Goal: Obtain resource: Obtain resource

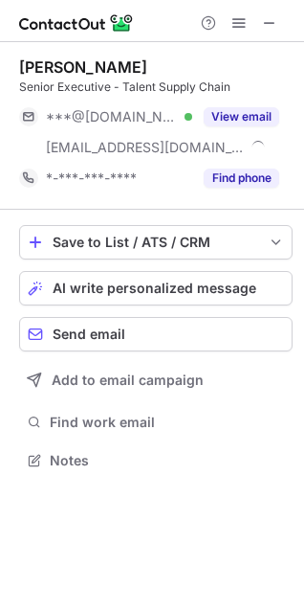
scroll to position [447, 304]
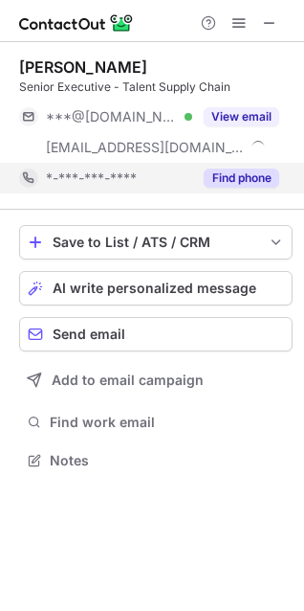
click at [221, 178] on button "Find phone" at bounding box center [242, 177] width 76 height 19
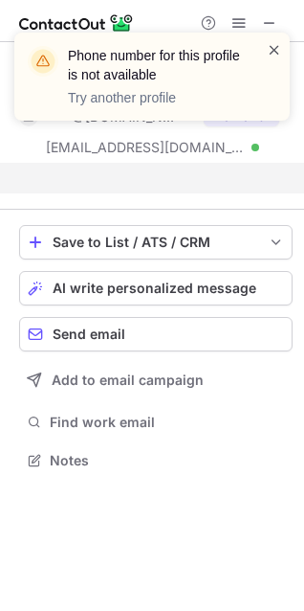
scroll to position [416, 304]
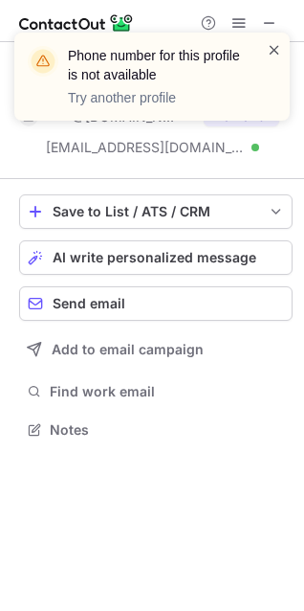
click at [272, 56] on span at bounding box center [274, 49] width 15 height 19
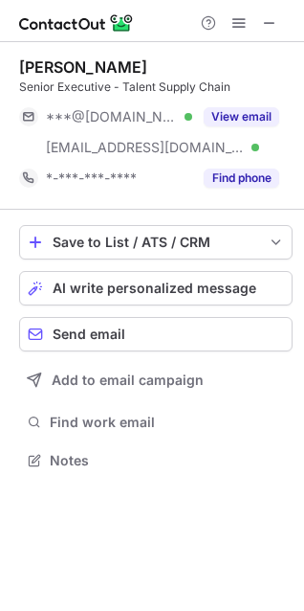
scroll to position [447, 304]
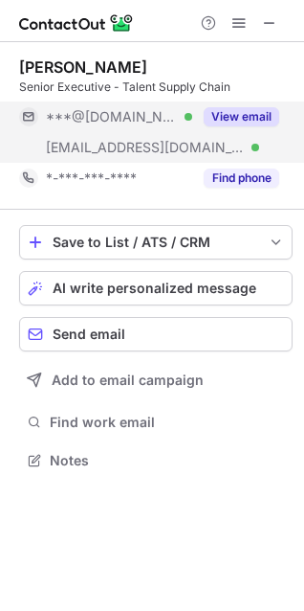
click at [258, 111] on button "View email" at bounding box center [242, 116] width 76 height 19
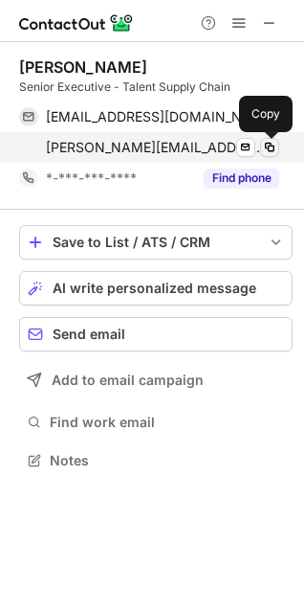
click at [273, 150] on span at bounding box center [269, 147] width 15 height 15
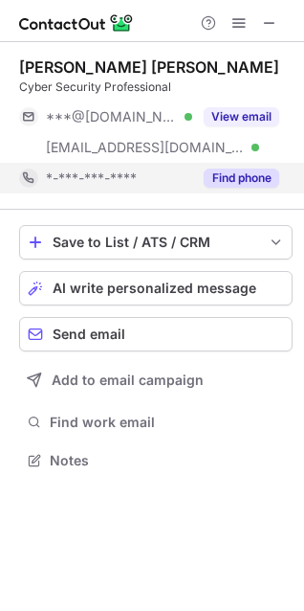
drag, startPoint x: 244, startPoint y: 175, endPoint x: 261, endPoint y: 175, distance: 17.2
click at [261, 175] on button "Find phone" at bounding box center [242, 177] width 76 height 19
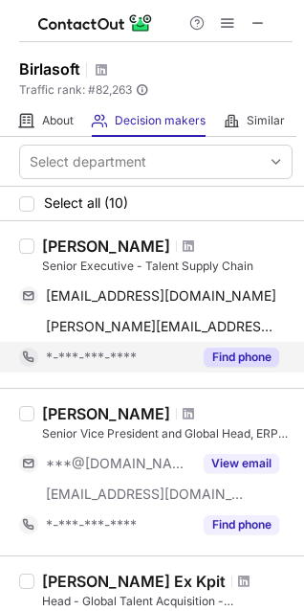
click at [261, 354] on button "Find phone" at bounding box center [242, 357] width 76 height 19
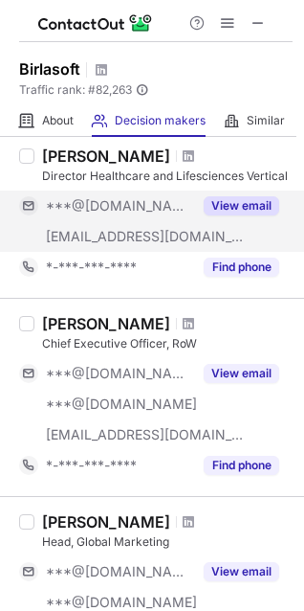
scroll to position [638, 0]
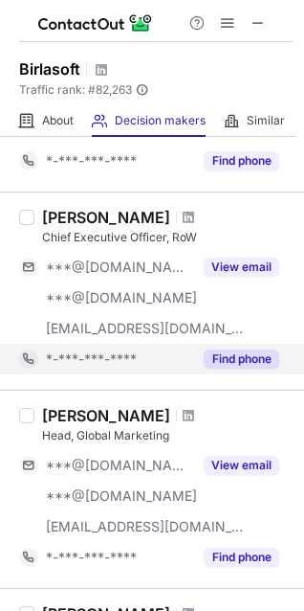
click at [237, 349] on button "Find phone" at bounding box center [242, 358] width 76 height 19
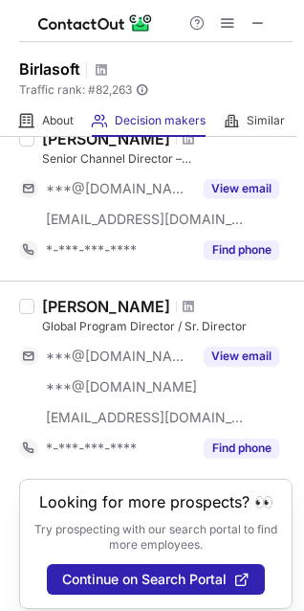
scroll to position [1477, 0]
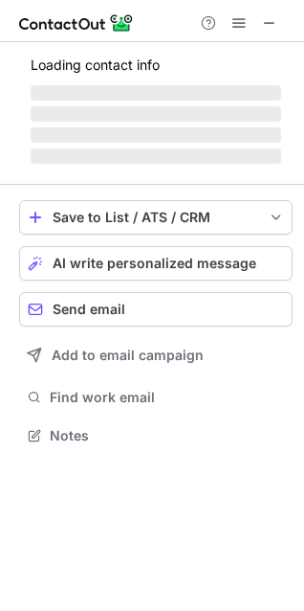
scroll to position [463, 304]
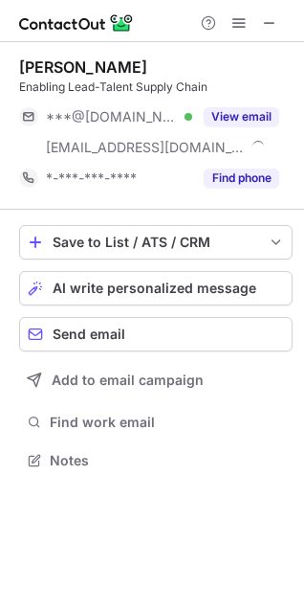
scroll to position [447, 304]
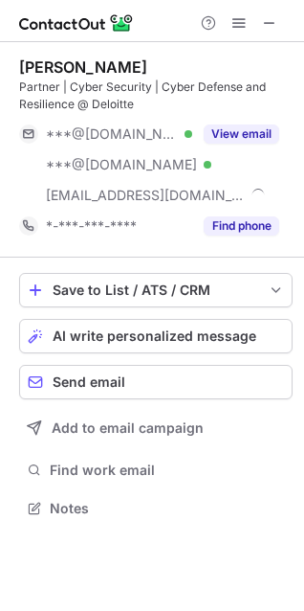
scroll to position [494, 304]
click at [270, 23] on span at bounding box center [269, 22] width 15 height 15
